Goal: Information Seeking & Learning: Learn about a topic

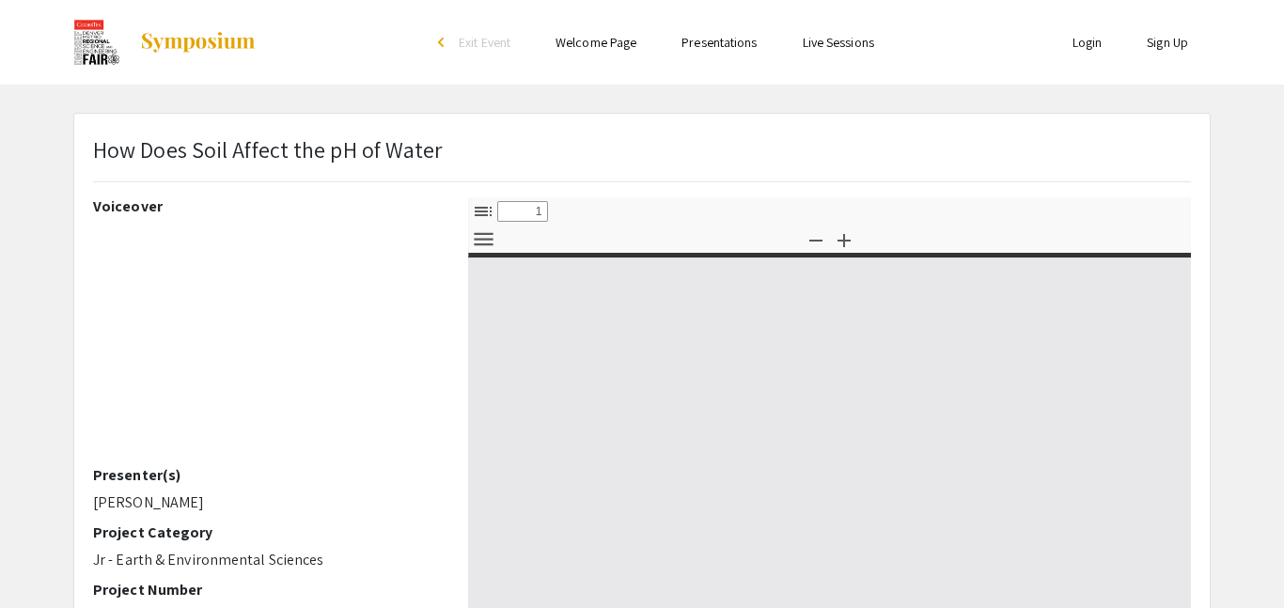
select select "custom"
type input "0"
select select "custom"
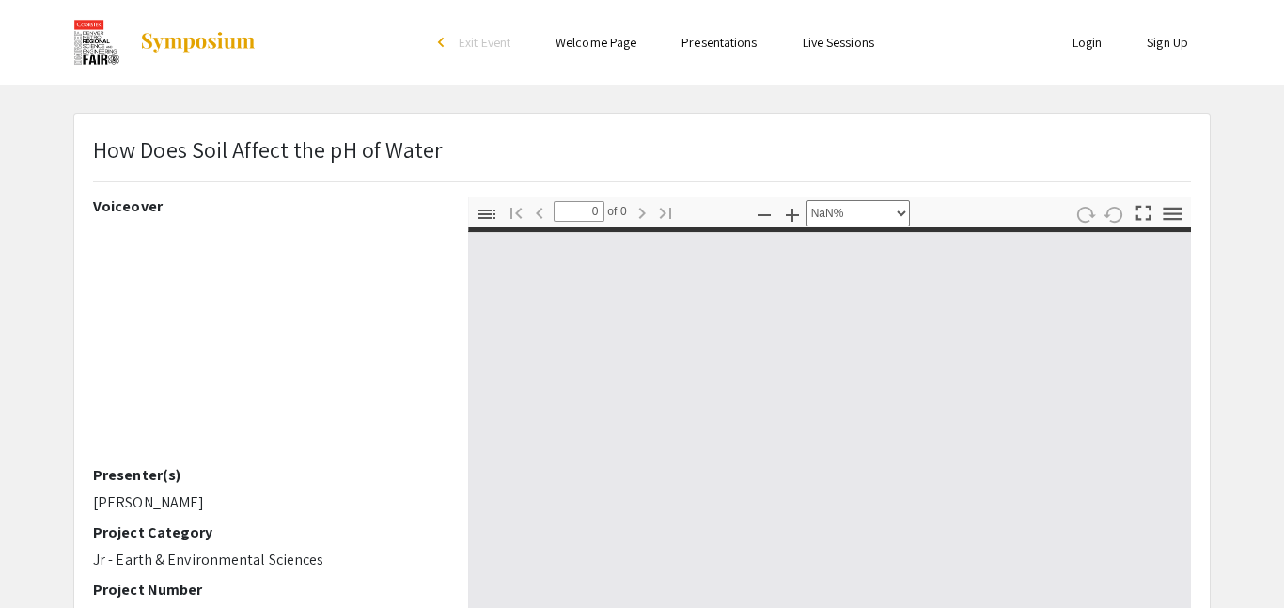
scroll to position [29, 0]
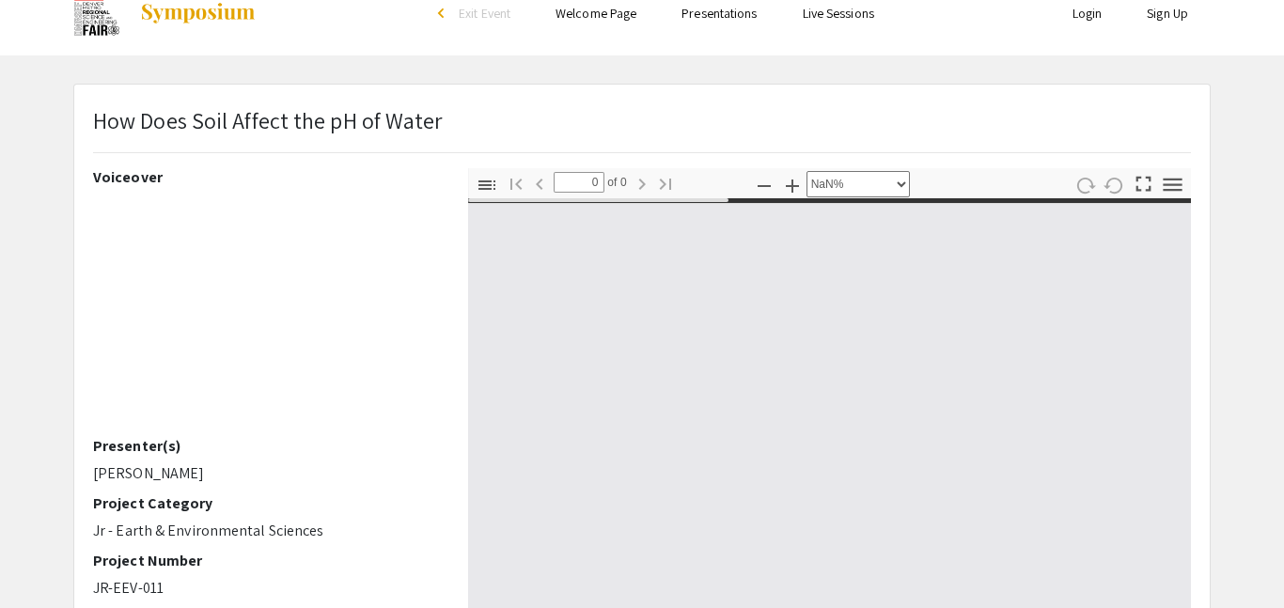
type input "1"
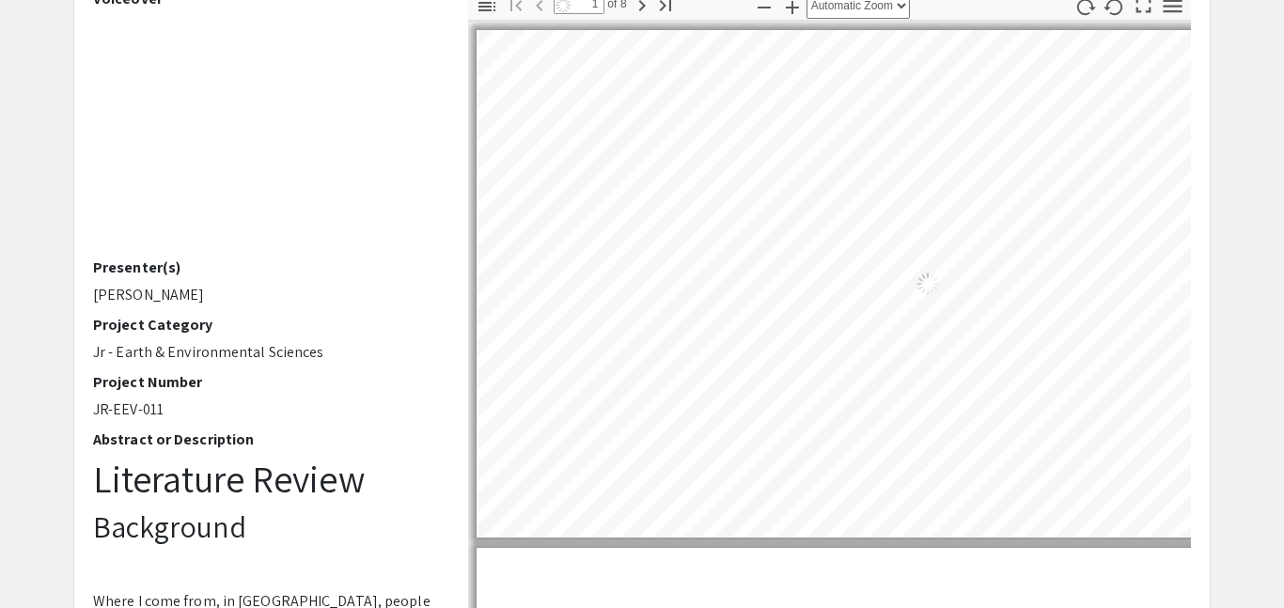
scroll to position [210, 0]
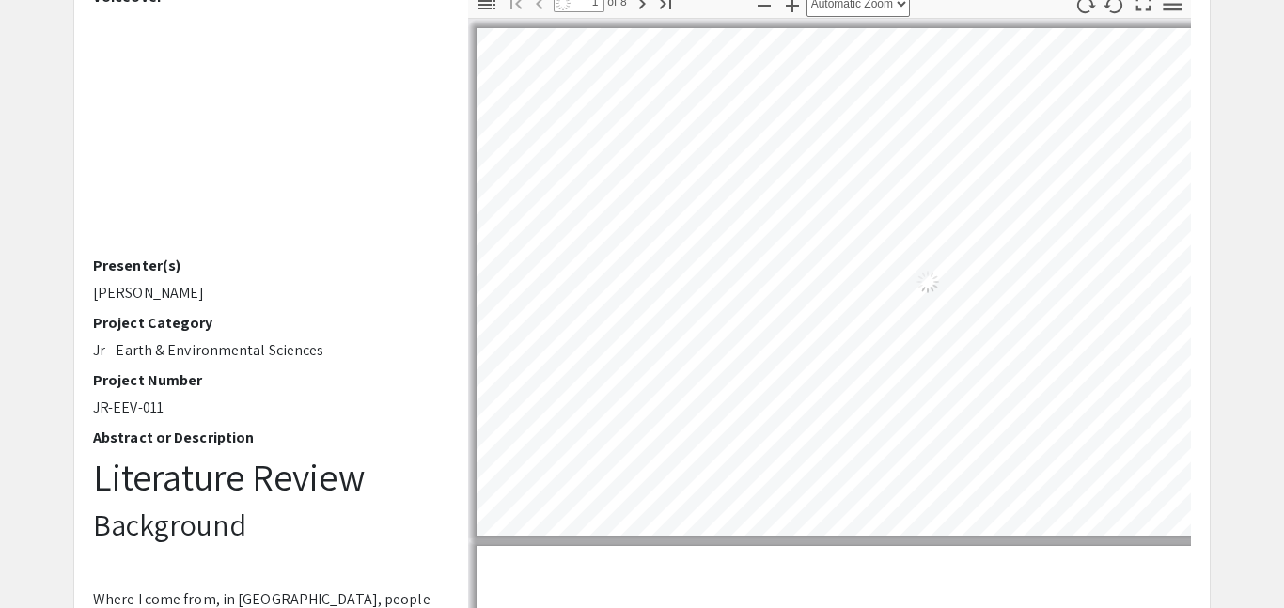
select select "auto"
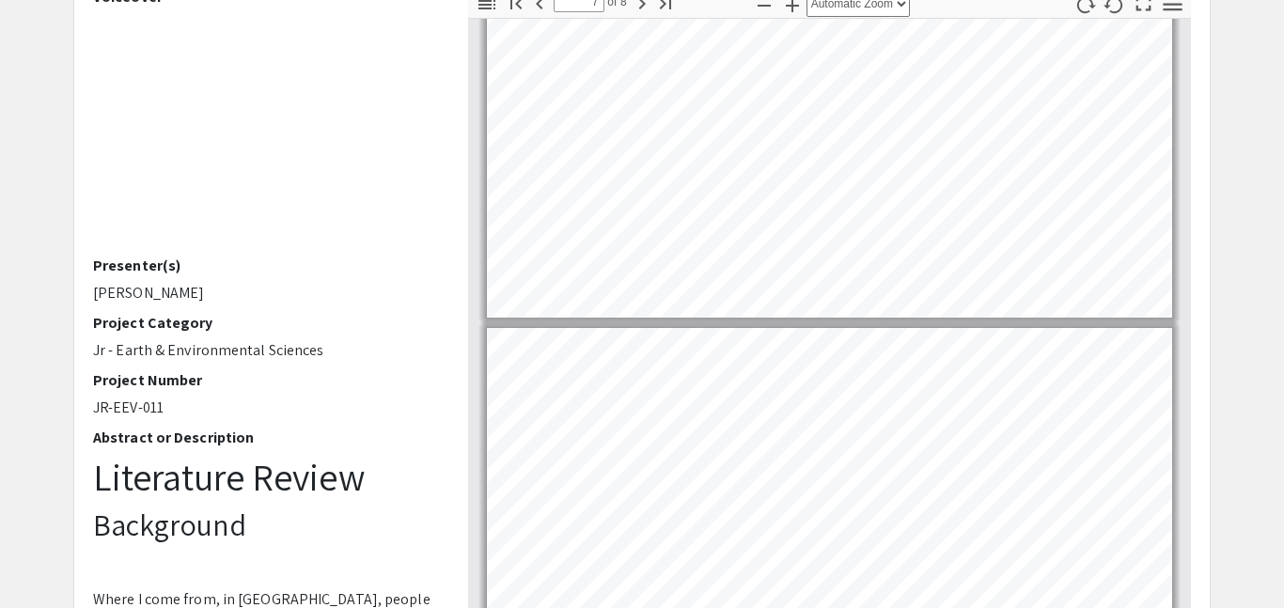
type input "8"
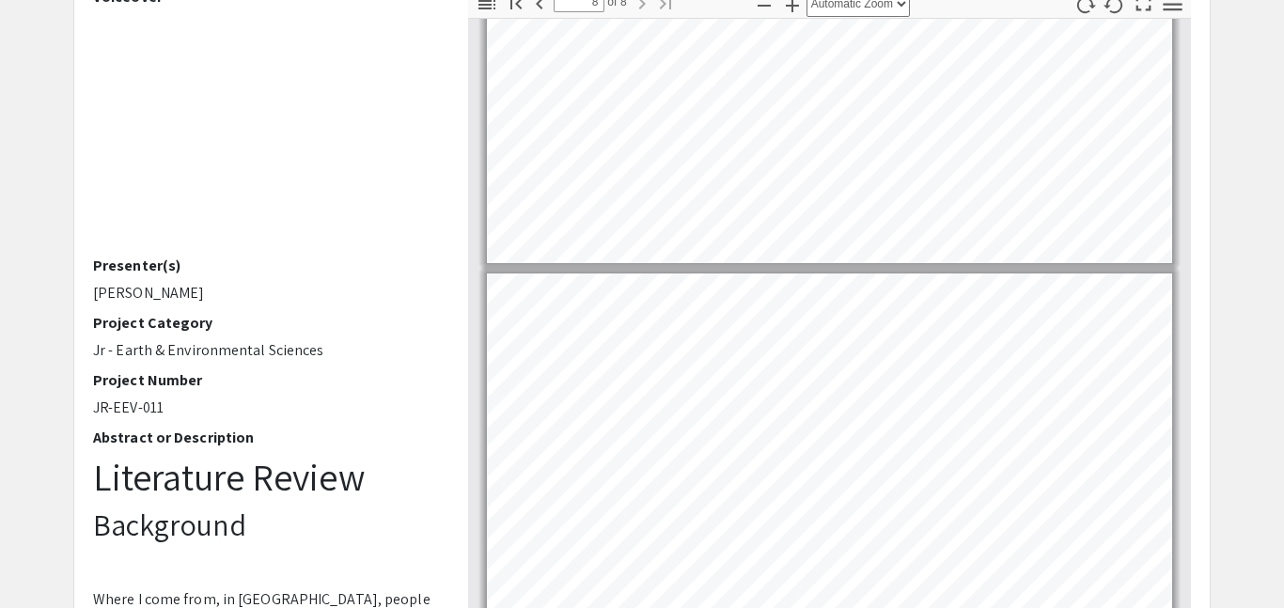
scroll to position [2546, 0]
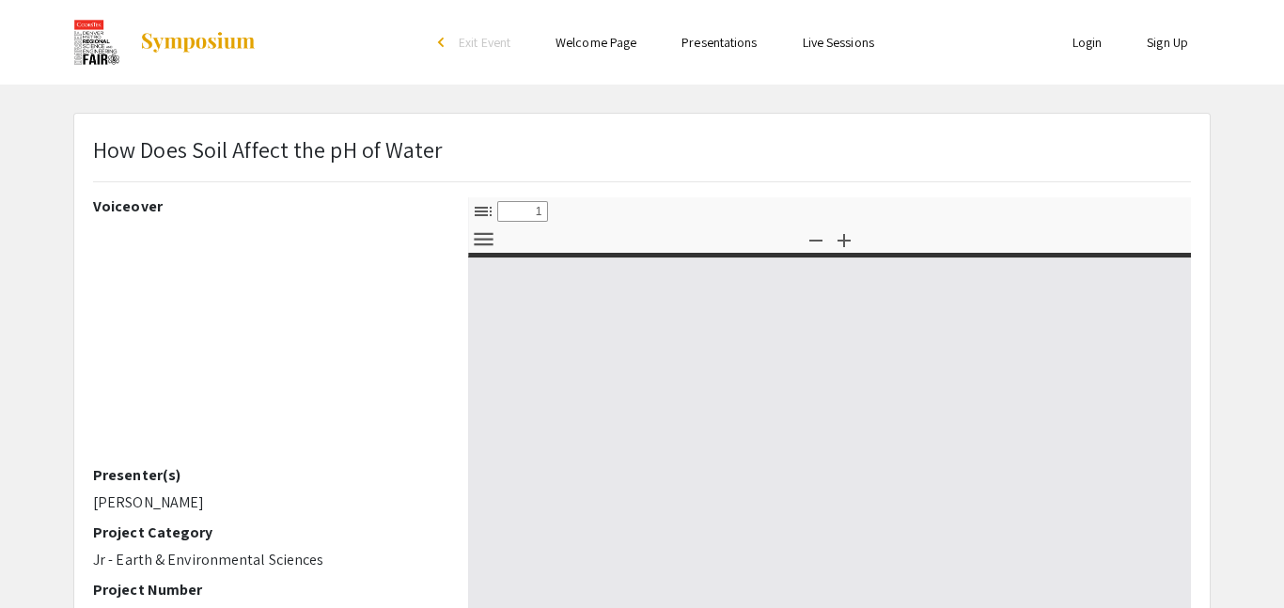
select select "custom"
type input "0"
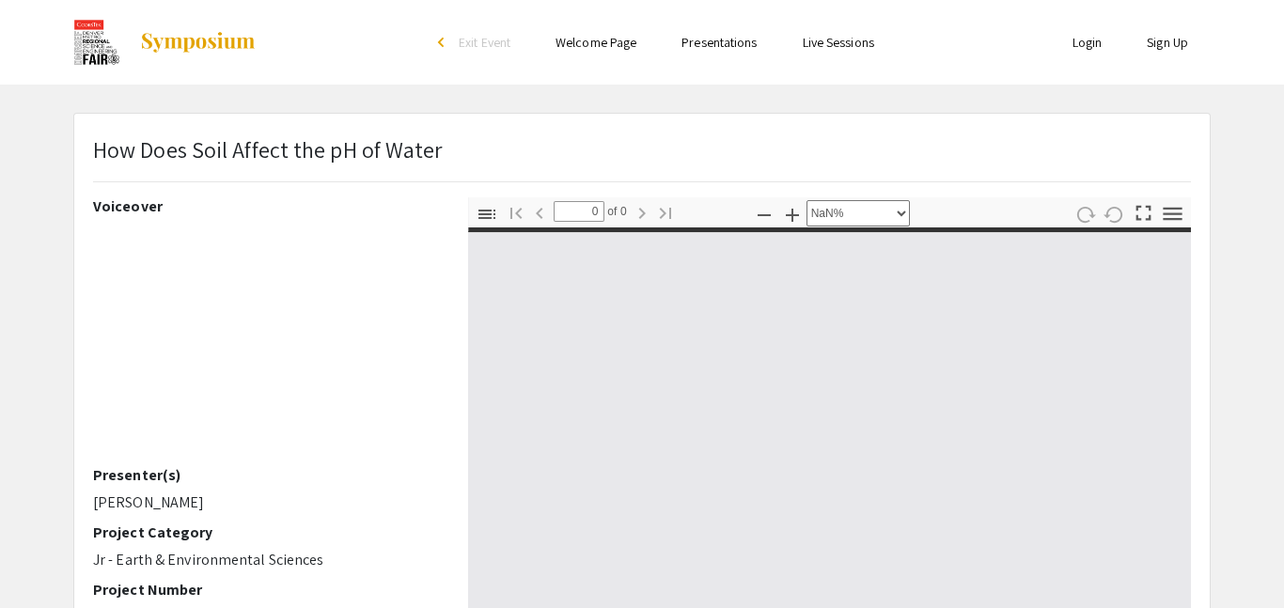
select select "auto"
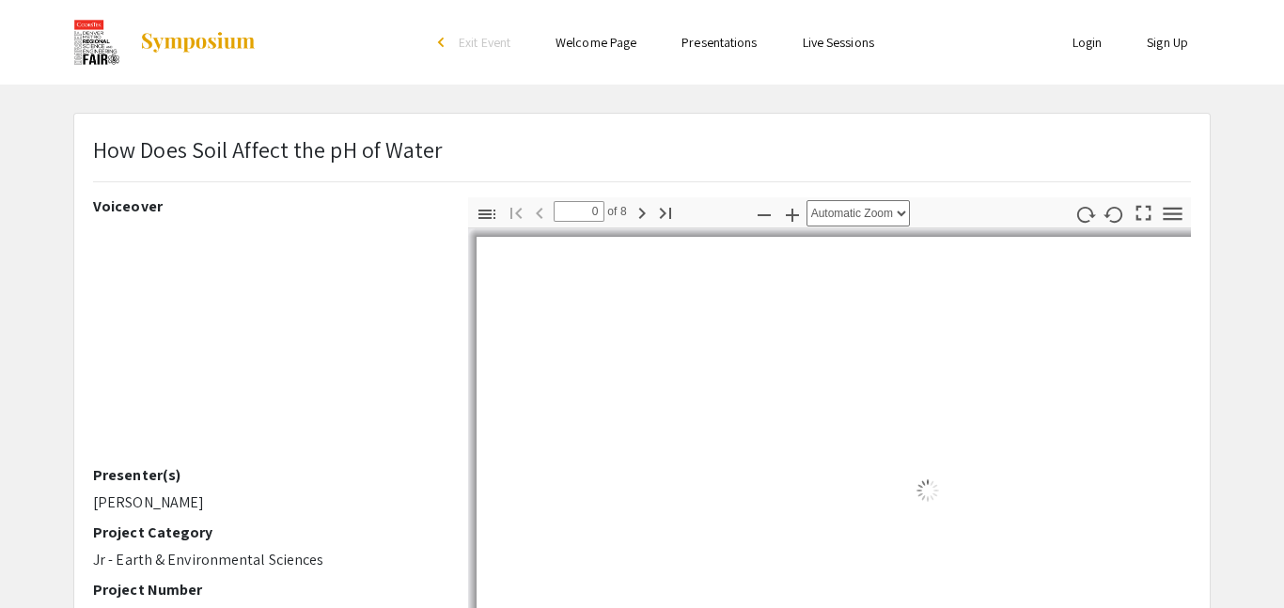
type input "1"
select select "auto"
